Goal: Book appointment/travel/reservation

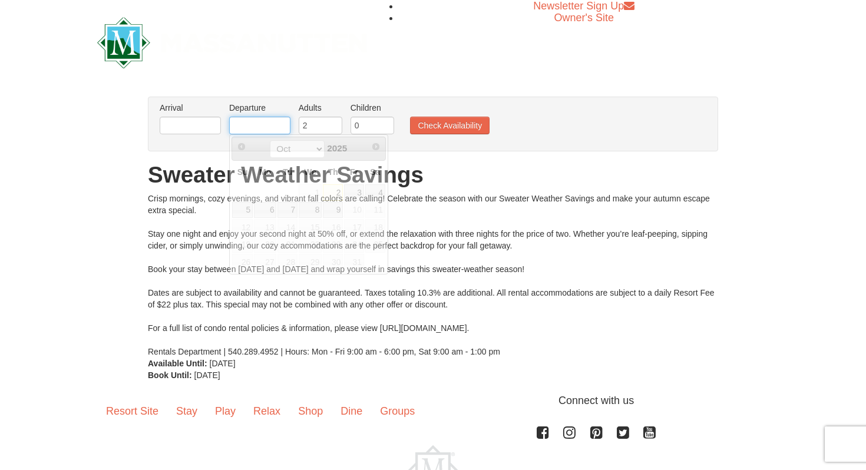
click at [258, 131] on input "text" at bounding box center [259, 126] width 61 height 18
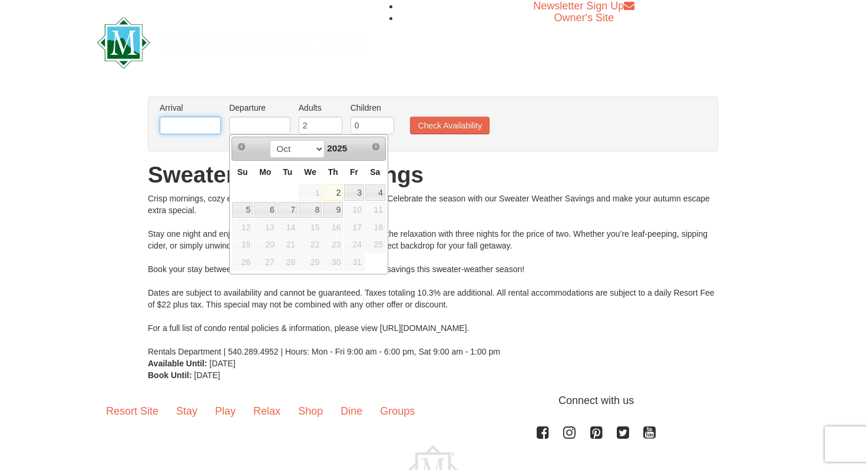
click at [192, 127] on input "text" at bounding box center [190, 126] width 61 height 18
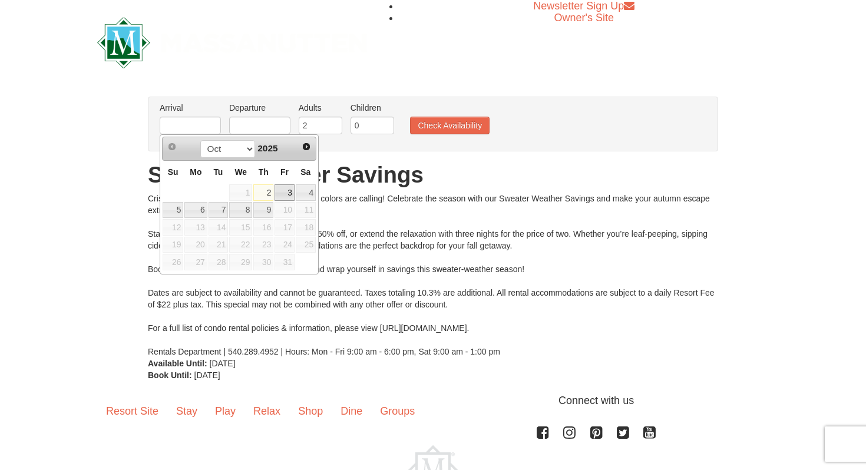
click at [283, 195] on link "3" at bounding box center [285, 192] width 20 height 17
type input "[DATE]"
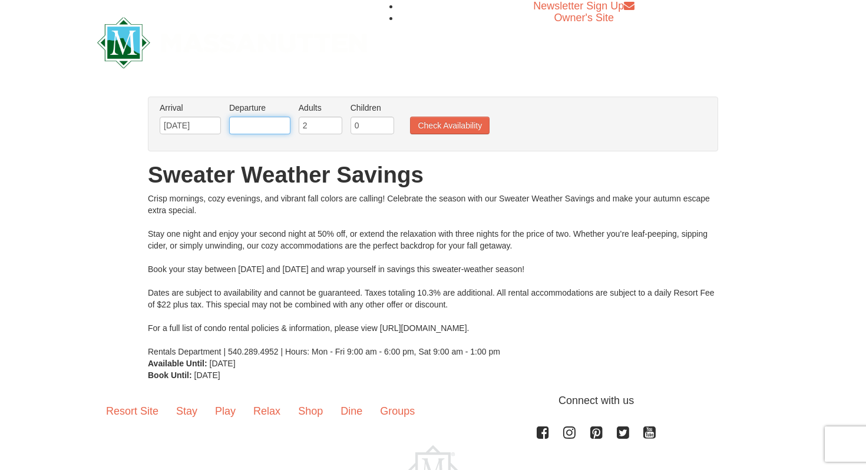
click at [278, 134] on body "Browser Not Supported We notice you are using a browser which will not provide …" at bounding box center [433, 274] width 866 height 549
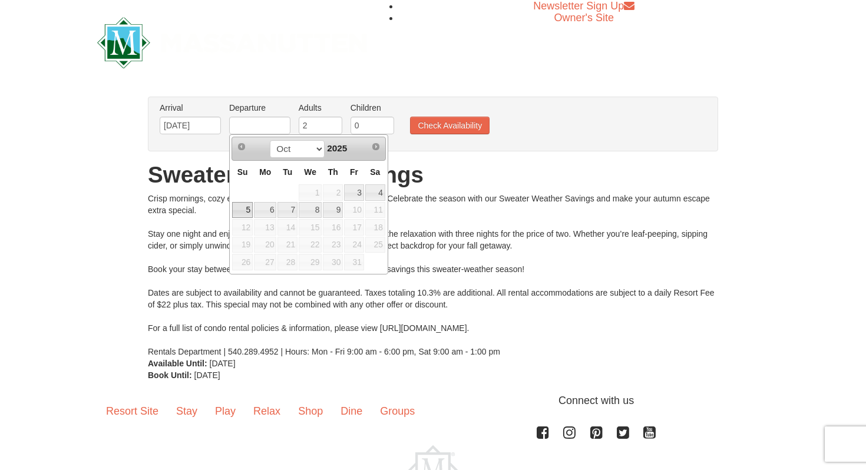
click at [247, 205] on link "5" at bounding box center [242, 210] width 21 height 17
type input "[DATE]"
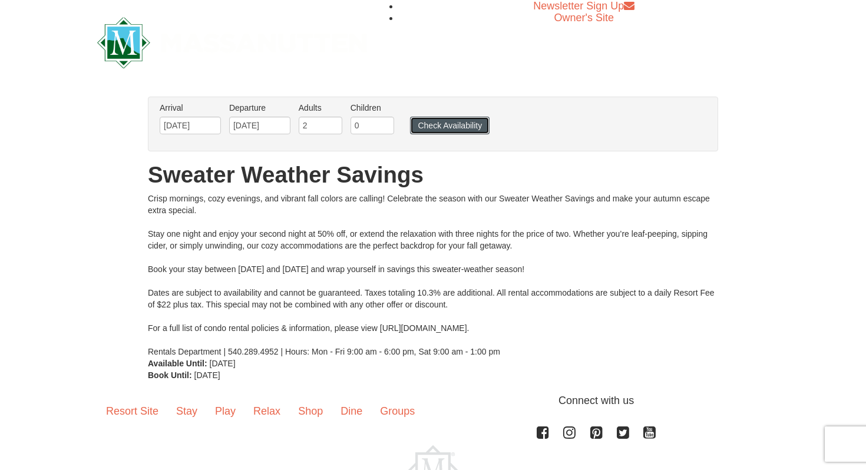
click at [419, 130] on button "Check Availability" at bounding box center [450, 126] width 80 height 18
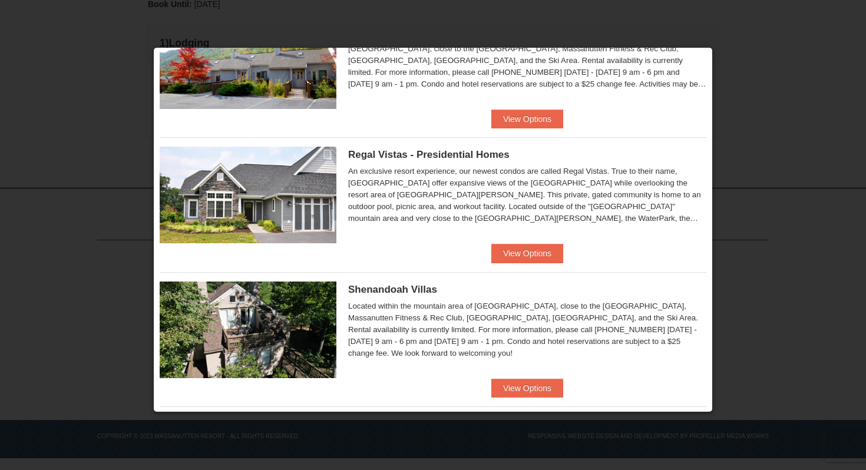
scroll to position [76, 0]
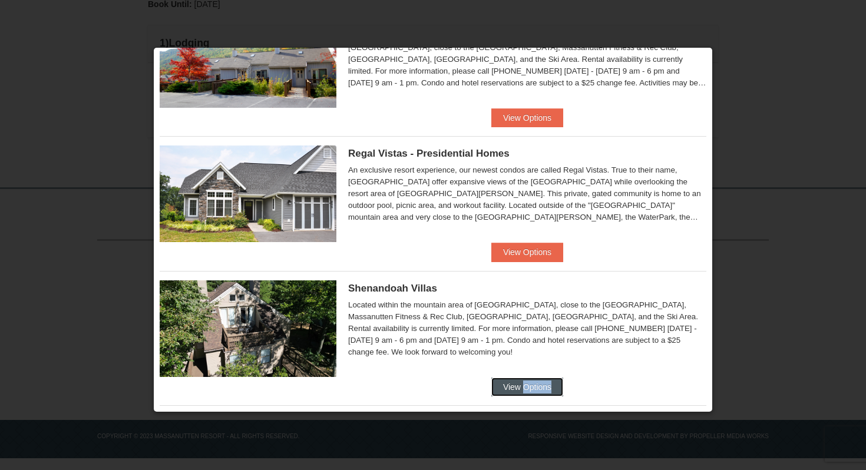
click at [509, 389] on button "View Options" at bounding box center [527, 387] width 72 height 19
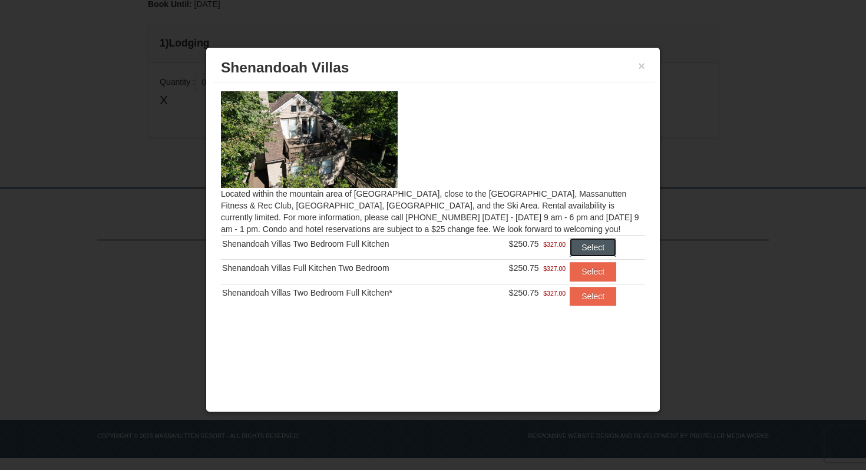
click at [595, 243] on button "Select" at bounding box center [593, 247] width 47 height 19
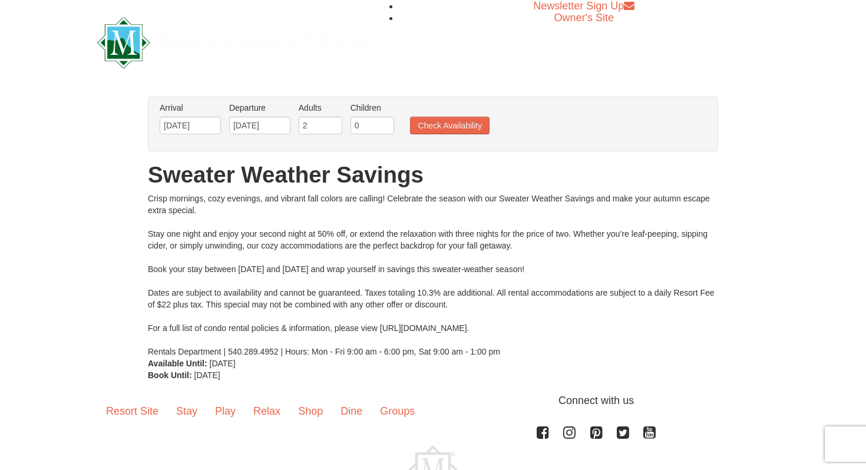
scroll to position [9, 0]
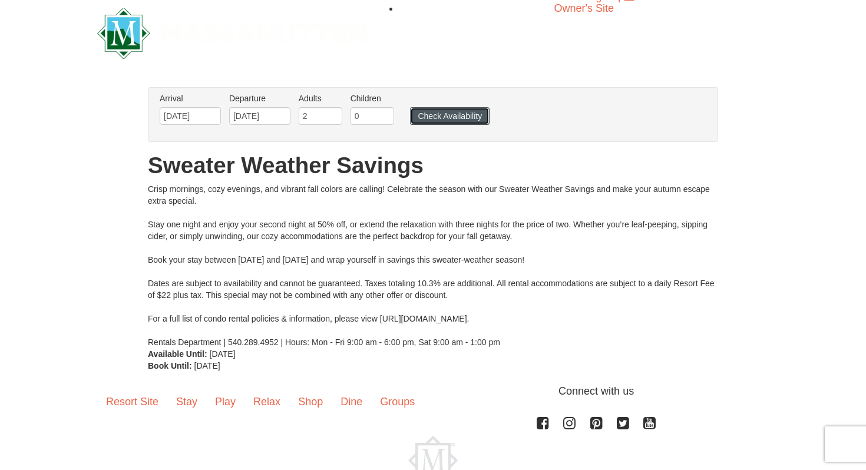
click at [448, 124] on button "Check Availability" at bounding box center [450, 116] width 80 height 18
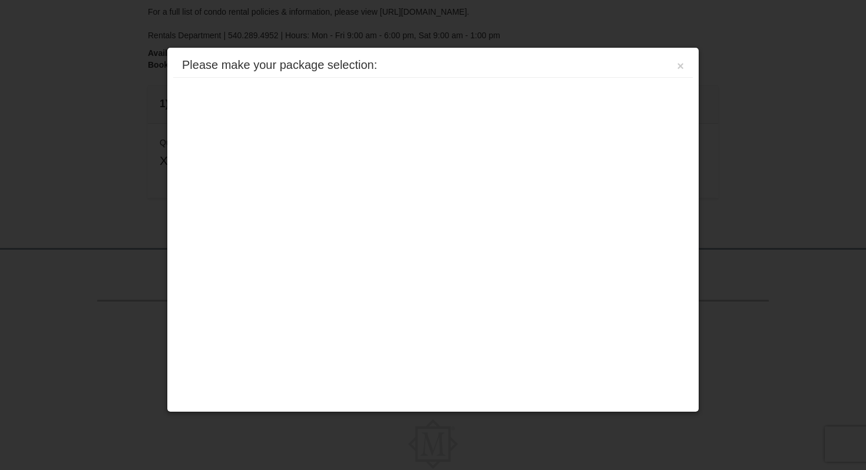
scroll to position [348, 0]
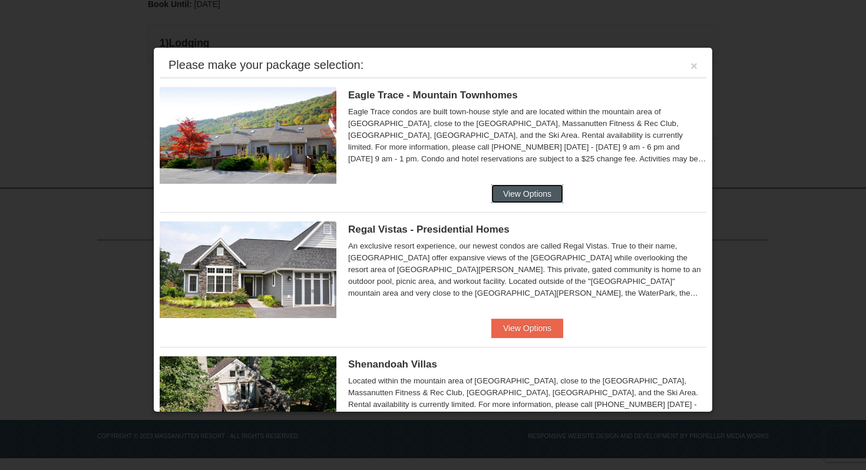
click at [501, 189] on button "View Options" at bounding box center [527, 193] width 72 height 19
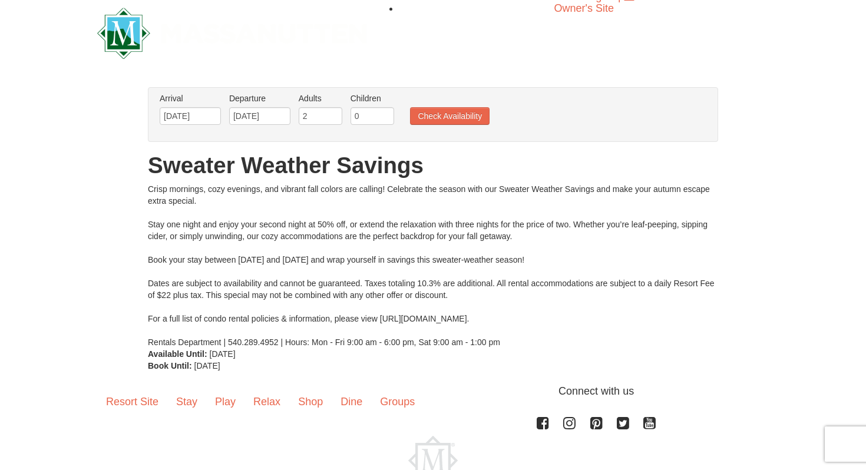
click at [451, 128] on ul "Arrival Please format dates MM/DD/YYYY Please format dates MM/DD/YYYY [DATE] De…" at bounding box center [427, 112] width 540 height 38
click at [451, 123] on button "Check Availability" at bounding box center [450, 116] width 80 height 18
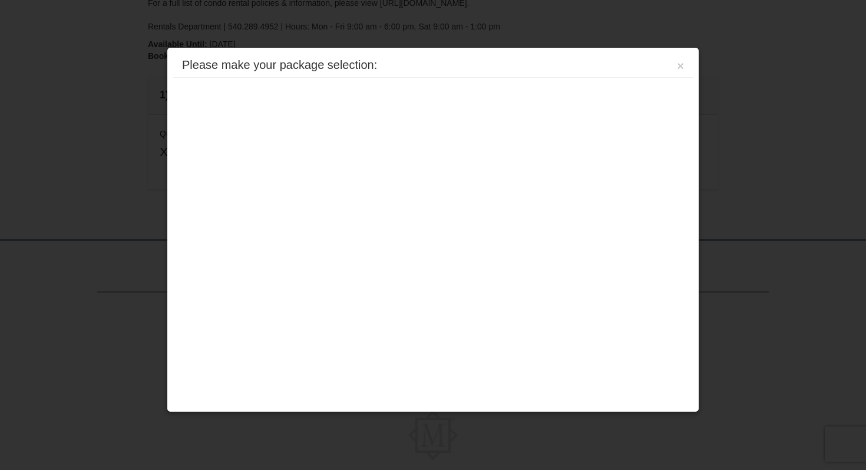
scroll to position [348, 0]
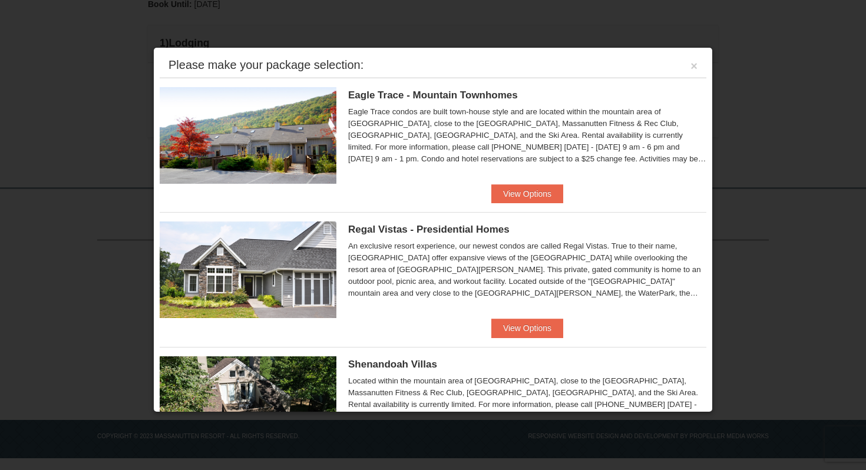
click at [511, 318] on div "Regal Vistas - Presidential Homes Regal Vistas Two Bedroom Presidential Home wi…" at bounding box center [433, 265] width 547 height 107
click at [509, 328] on button "View Options" at bounding box center [527, 328] width 72 height 19
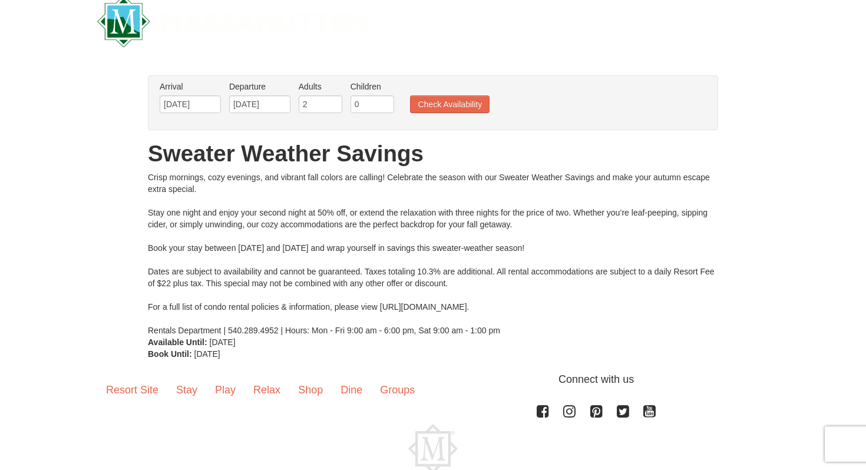
scroll to position [21, 0]
click at [444, 116] on ul "Arrival Please format dates MM/DD/YYYY Please format dates MM/DD/YYYY 10/03/202…" at bounding box center [427, 100] width 540 height 38
click at [445, 110] on button "Check Availability" at bounding box center [450, 105] width 80 height 18
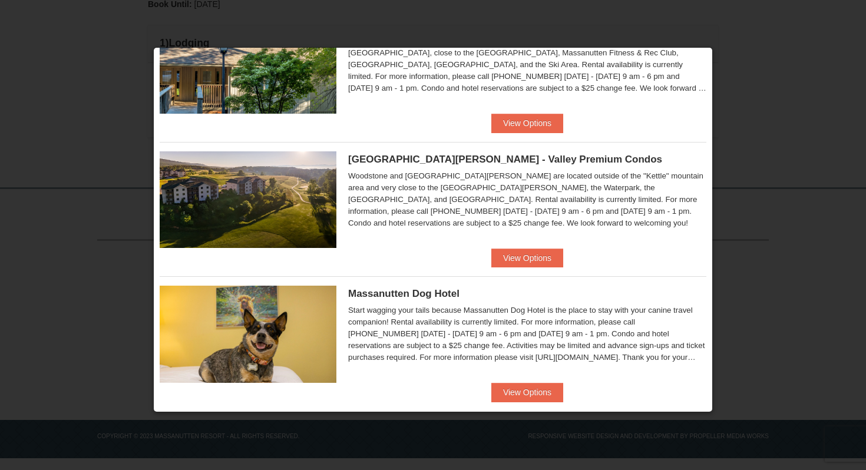
scroll to position [607, 0]
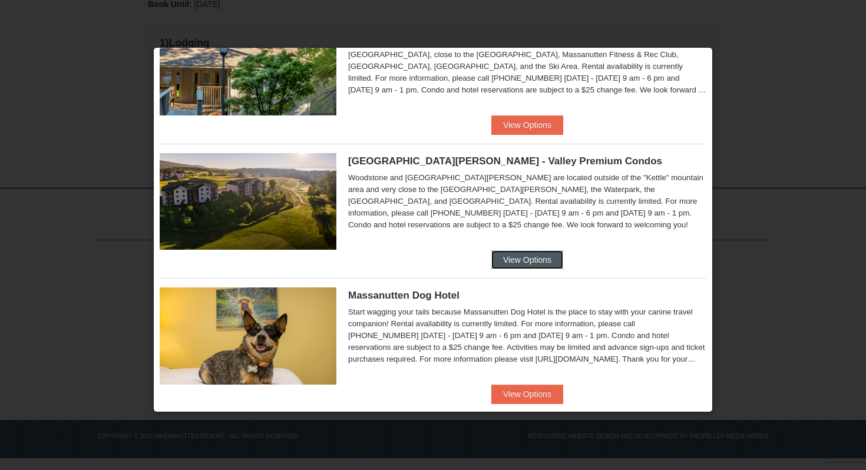
click at [519, 266] on button "View Options" at bounding box center [527, 259] width 72 height 19
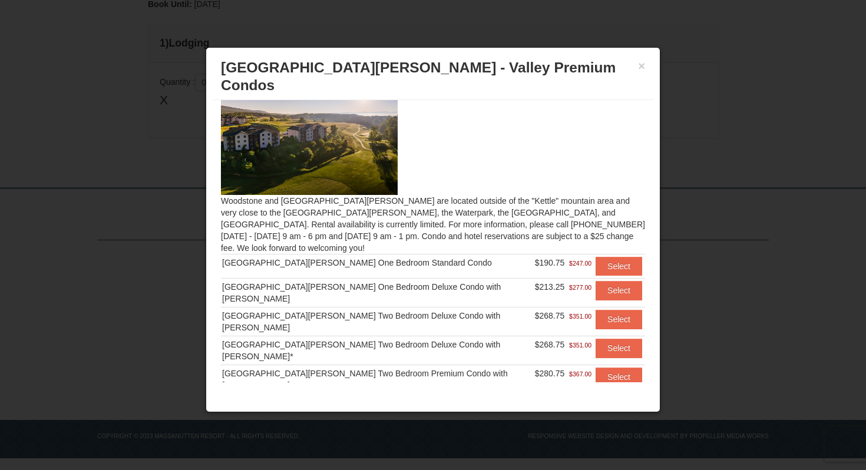
scroll to position [0, 0]
